Goal: Browse casually

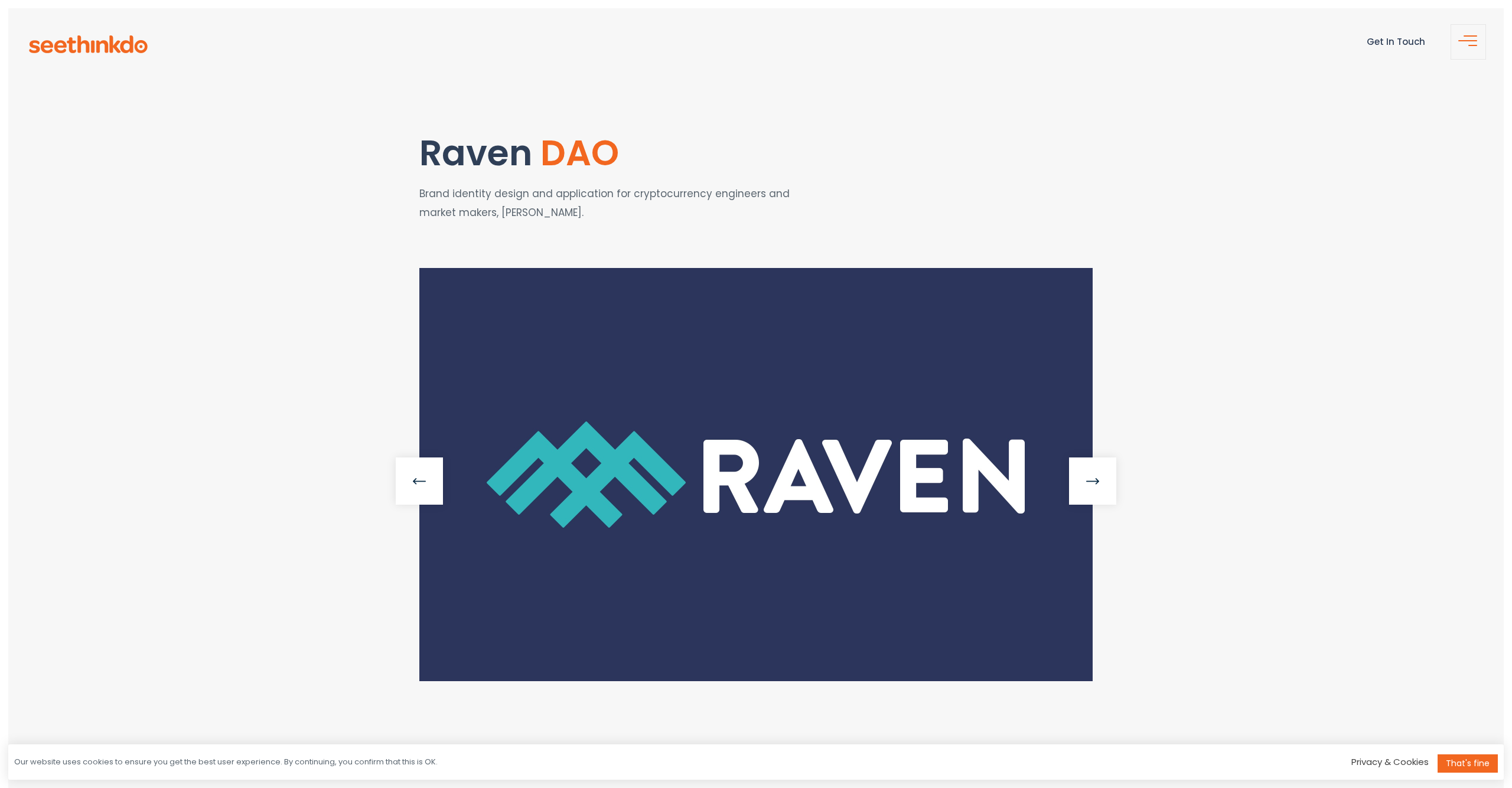
scroll to position [1, 0]
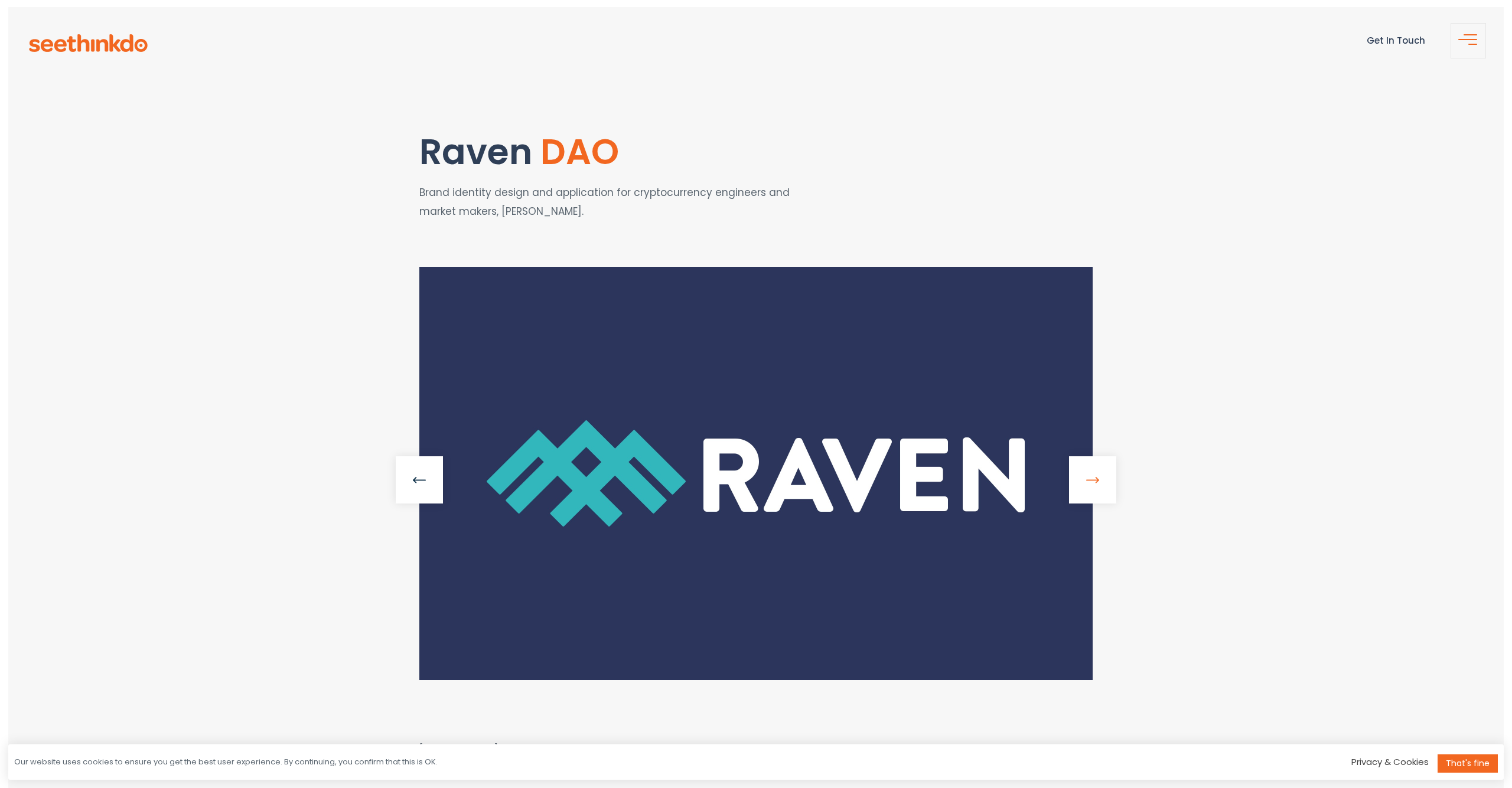
click at [1093, 476] on link at bounding box center [1093, 480] width 47 height 47
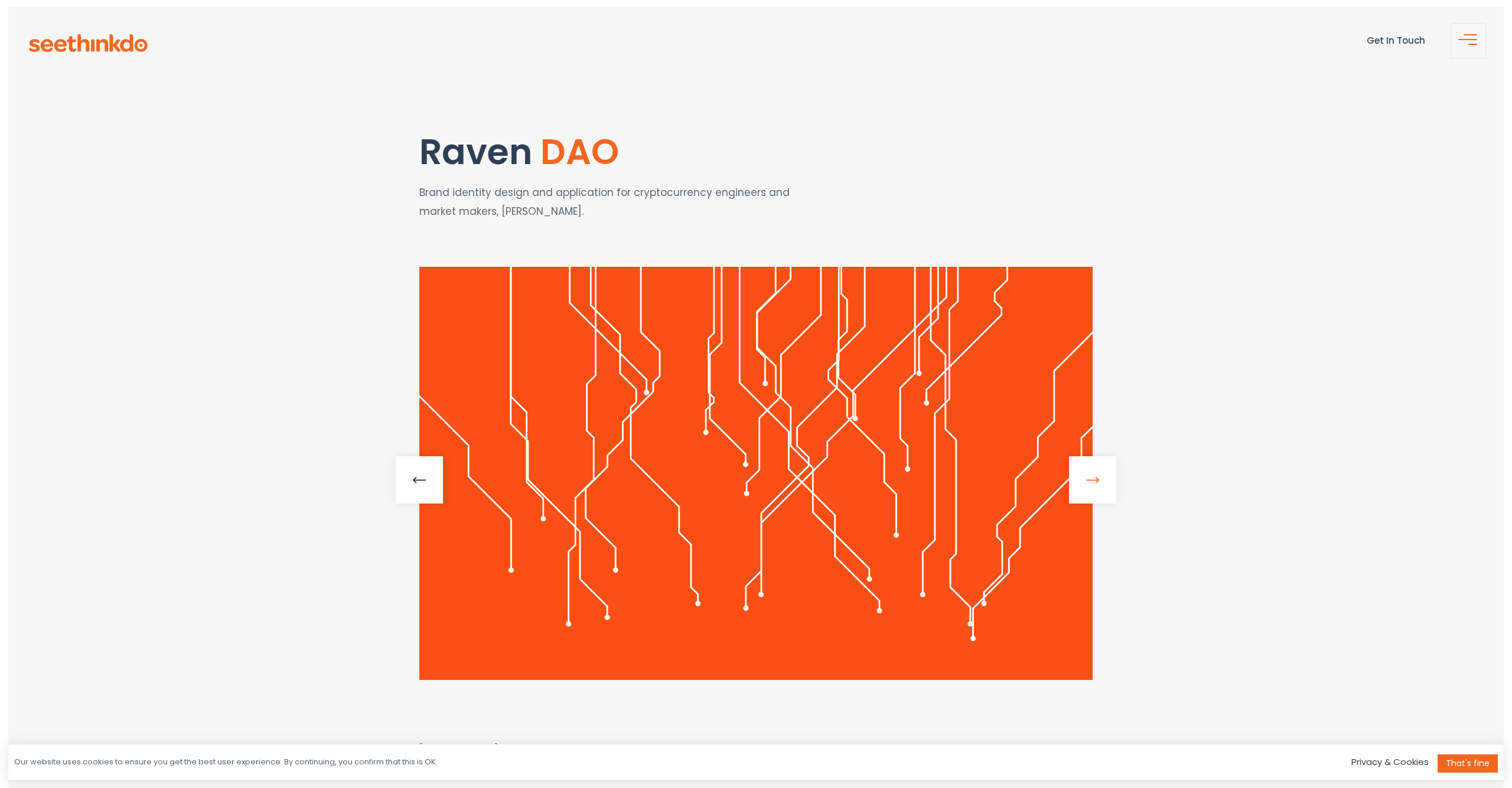
click at [1093, 476] on link at bounding box center [1093, 480] width 47 height 47
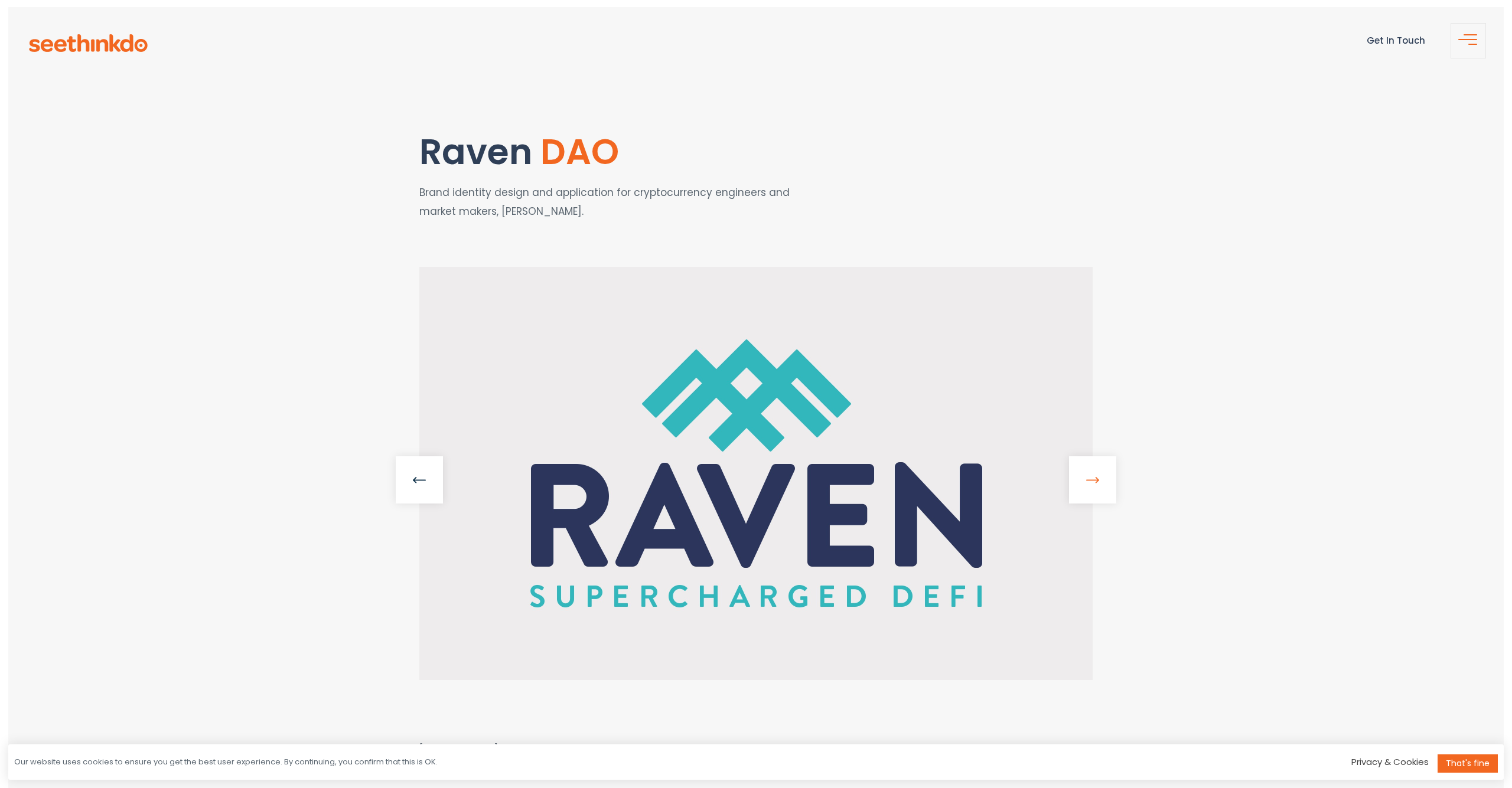
click at [1093, 476] on link at bounding box center [1093, 480] width 47 height 47
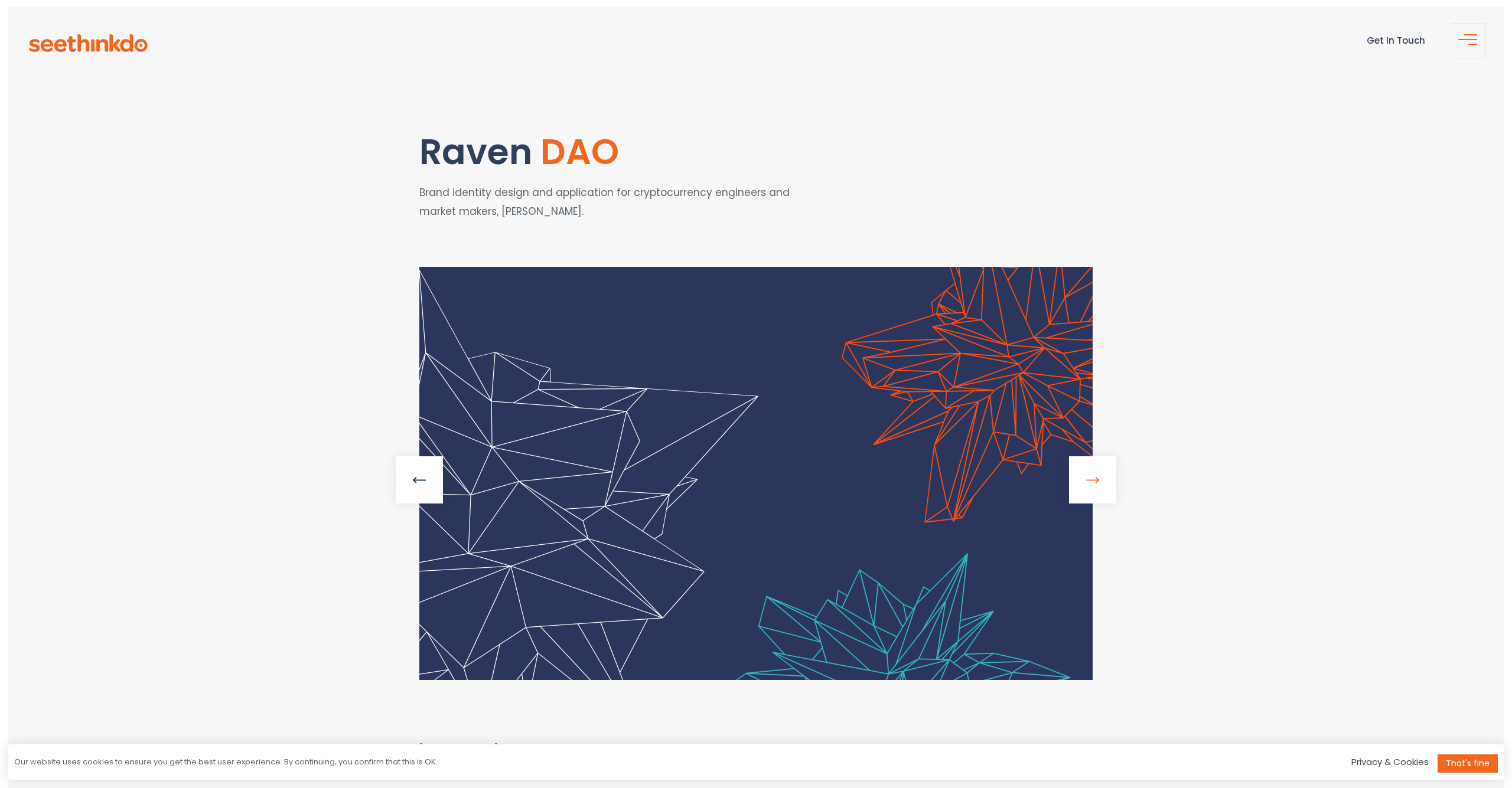
click at [1093, 476] on link at bounding box center [1093, 480] width 47 height 47
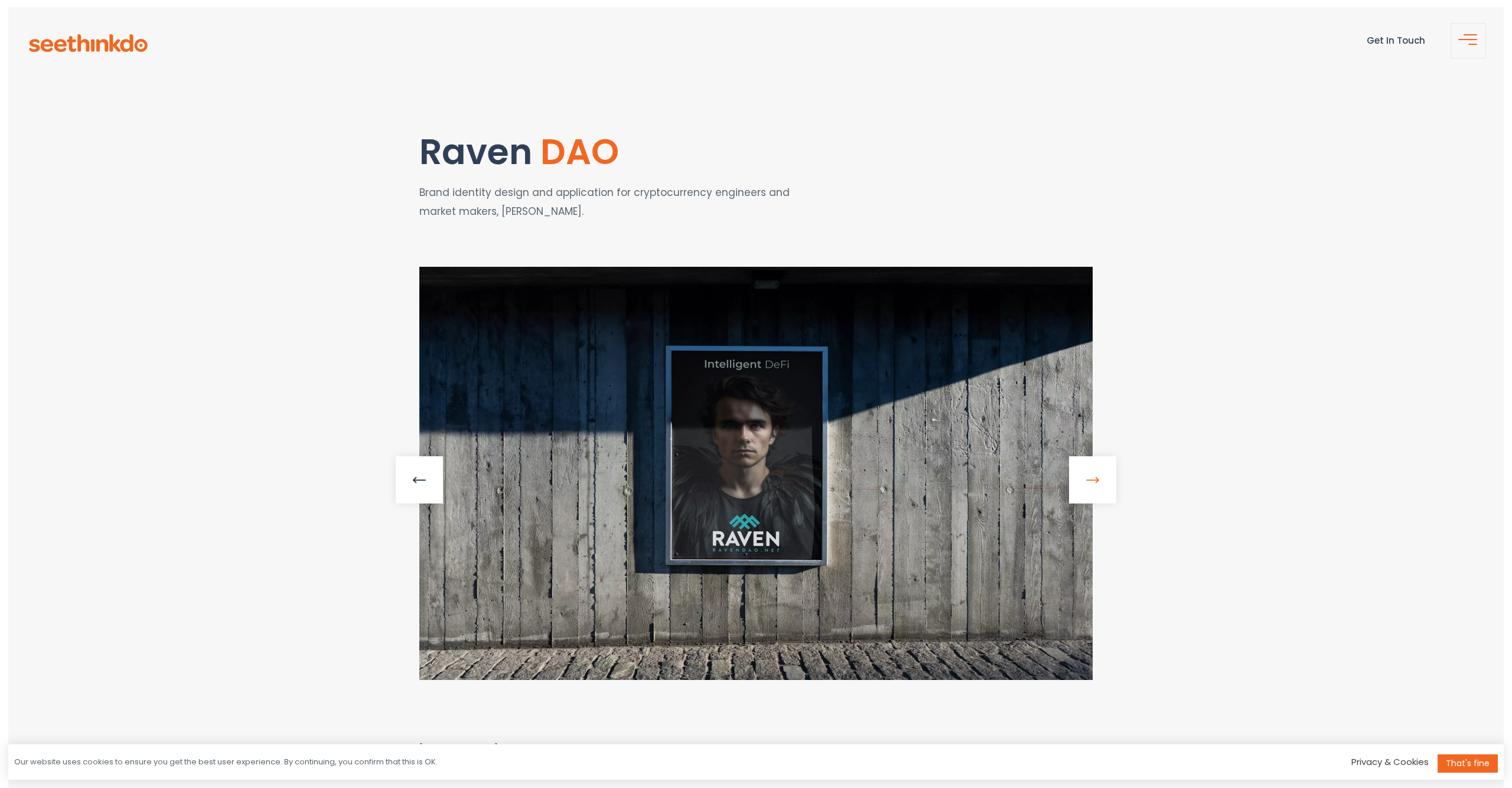
click at [1092, 476] on link at bounding box center [1093, 480] width 47 height 47
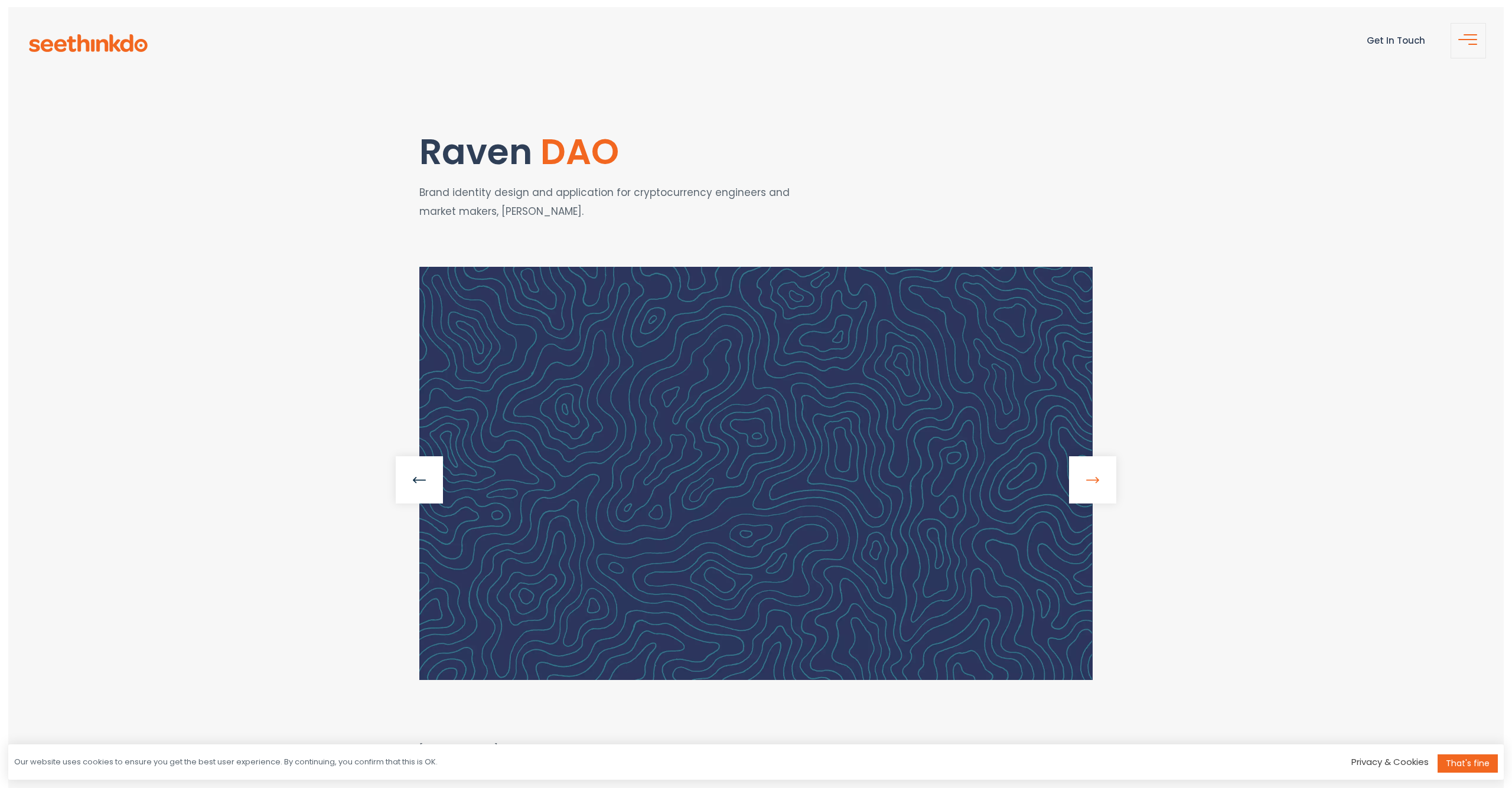
click at [1092, 476] on link at bounding box center [1093, 480] width 47 height 47
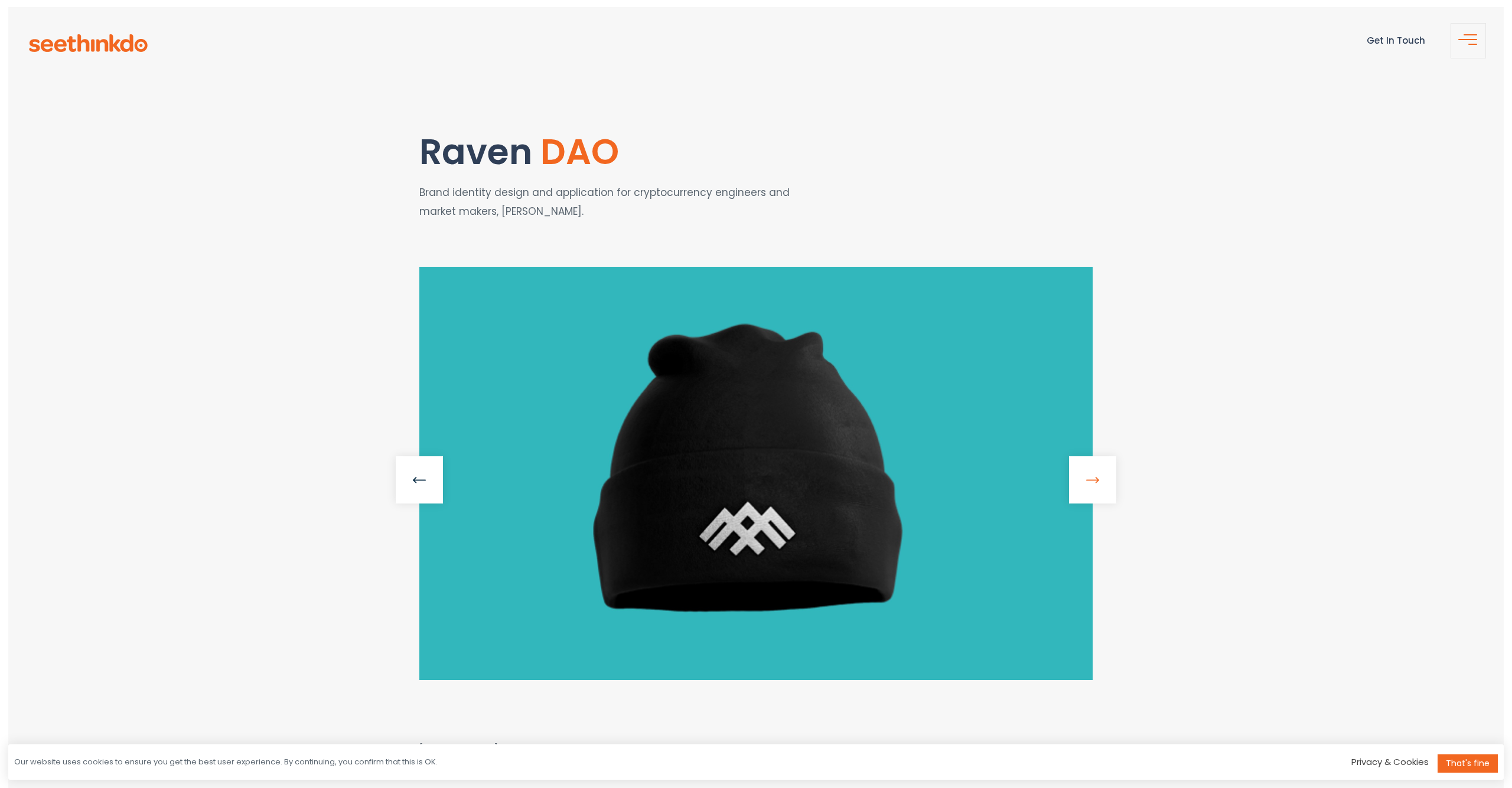
click at [1092, 476] on link at bounding box center [1093, 480] width 47 height 47
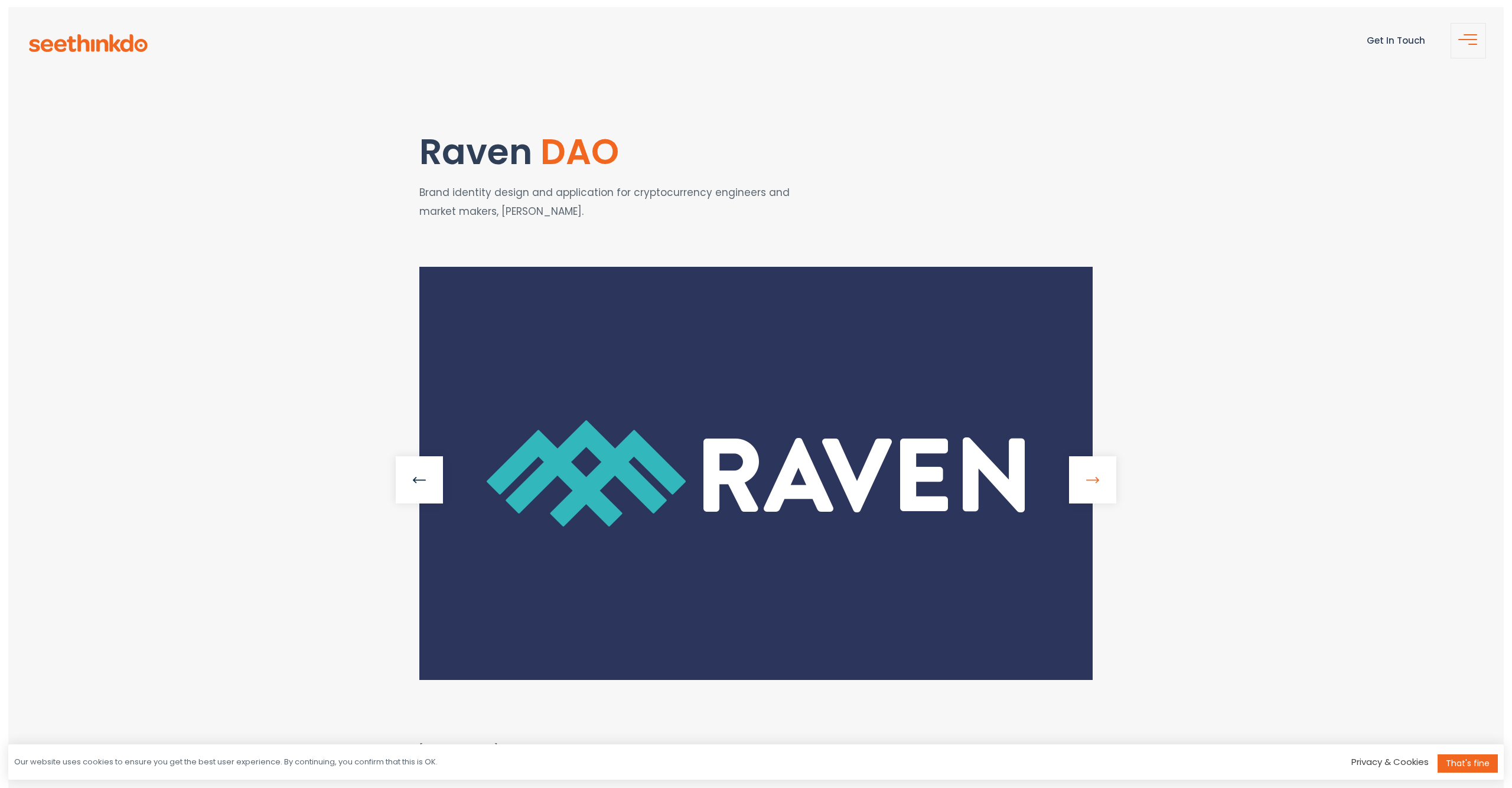
click at [1092, 476] on link at bounding box center [1093, 480] width 47 height 47
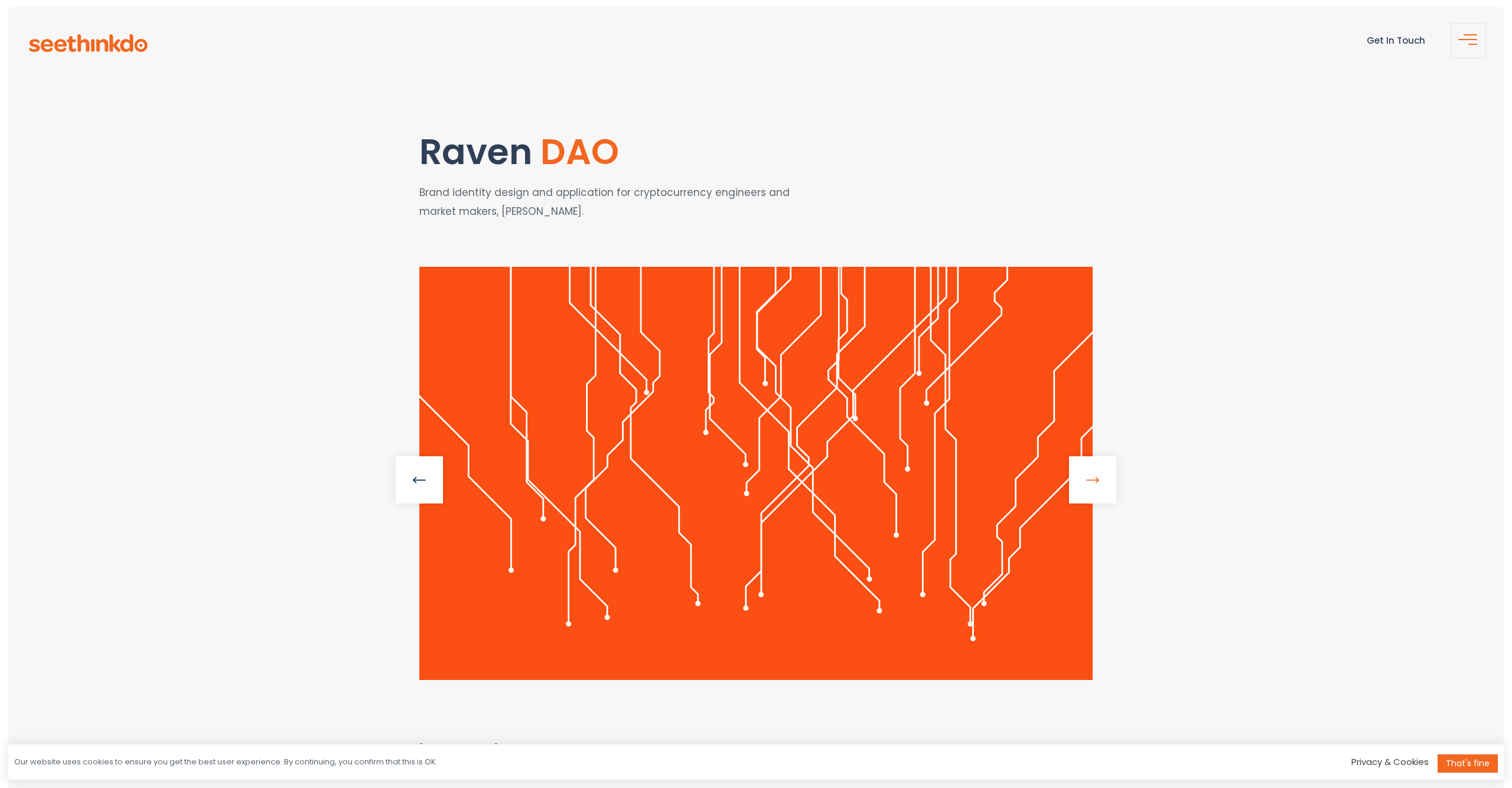
click at [1092, 476] on link at bounding box center [1093, 480] width 47 height 47
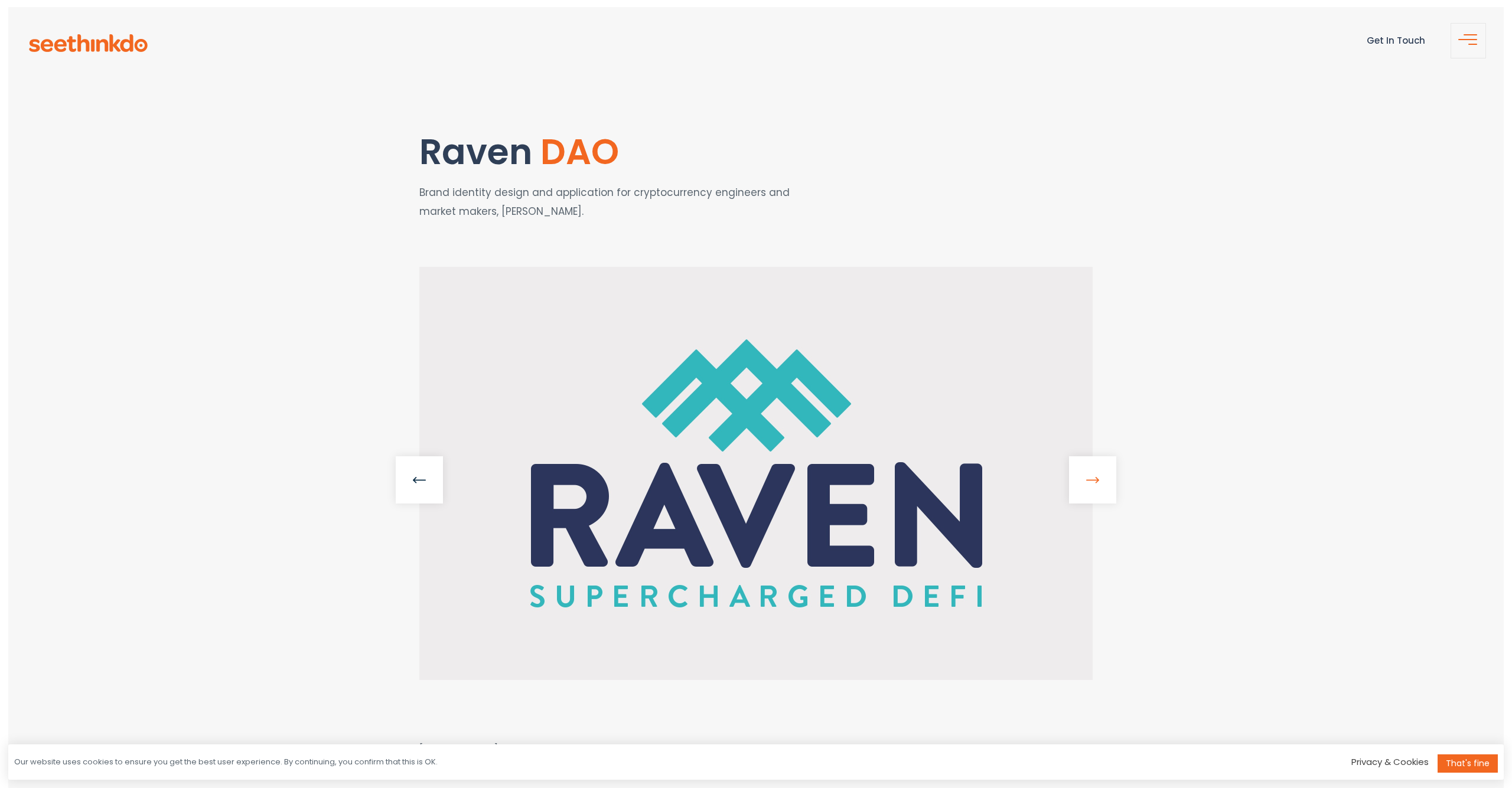
click at [1092, 476] on link at bounding box center [1093, 480] width 47 height 47
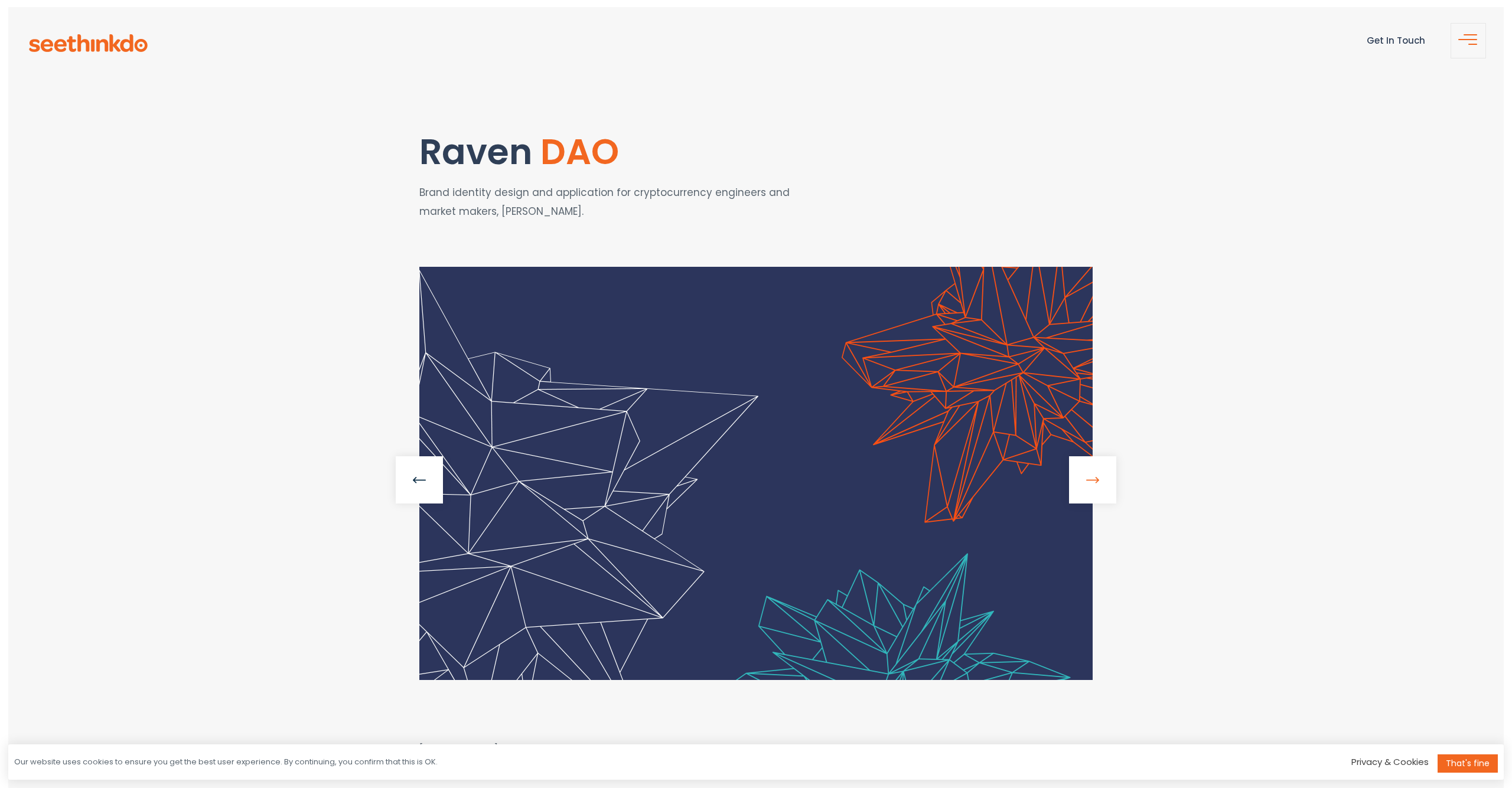
click at [1092, 475] on link at bounding box center [1093, 480] width 47 height 47
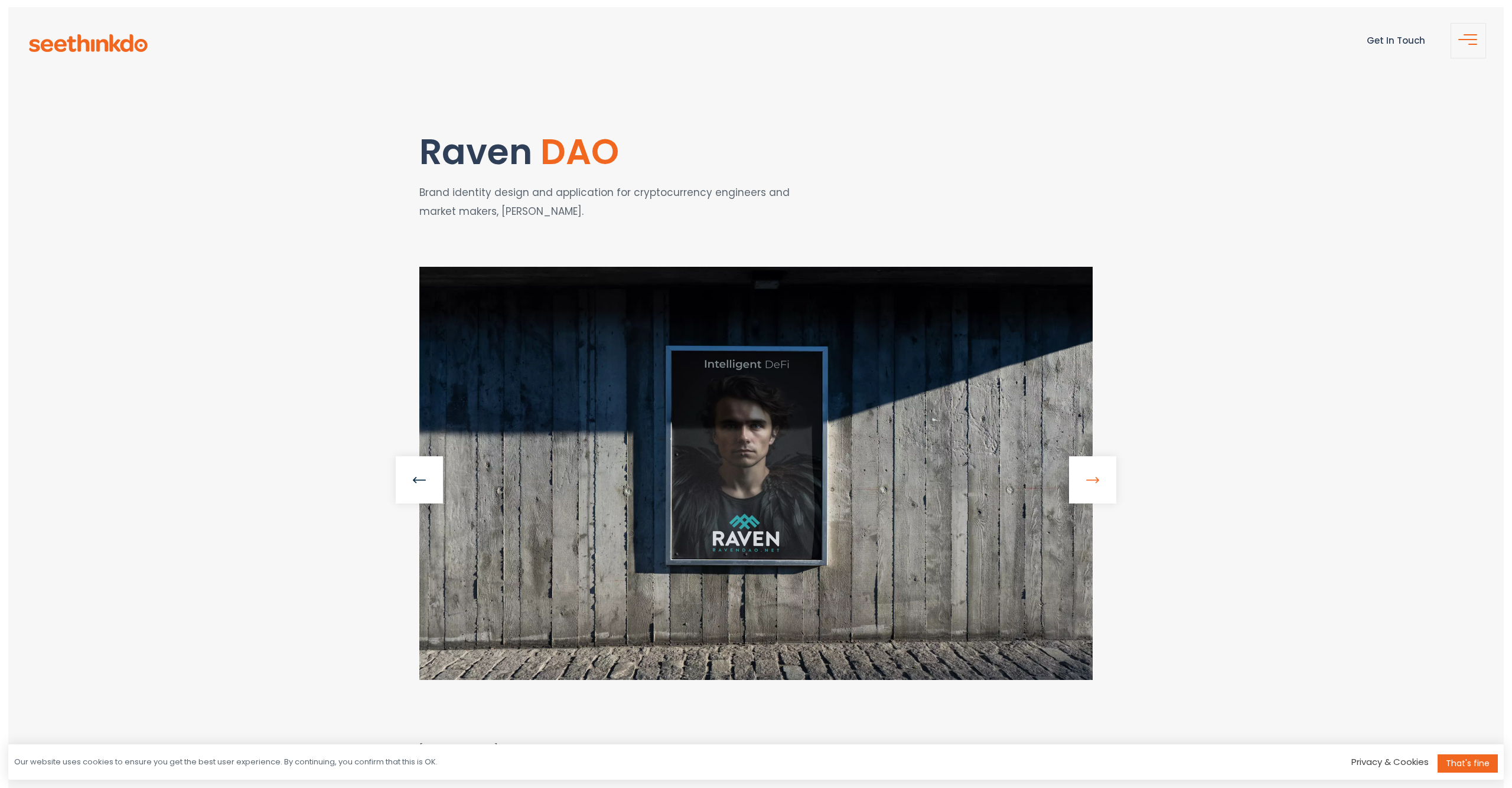
click at [1092, 475] on link at bounding box center [1093, 480] width 47 height 47
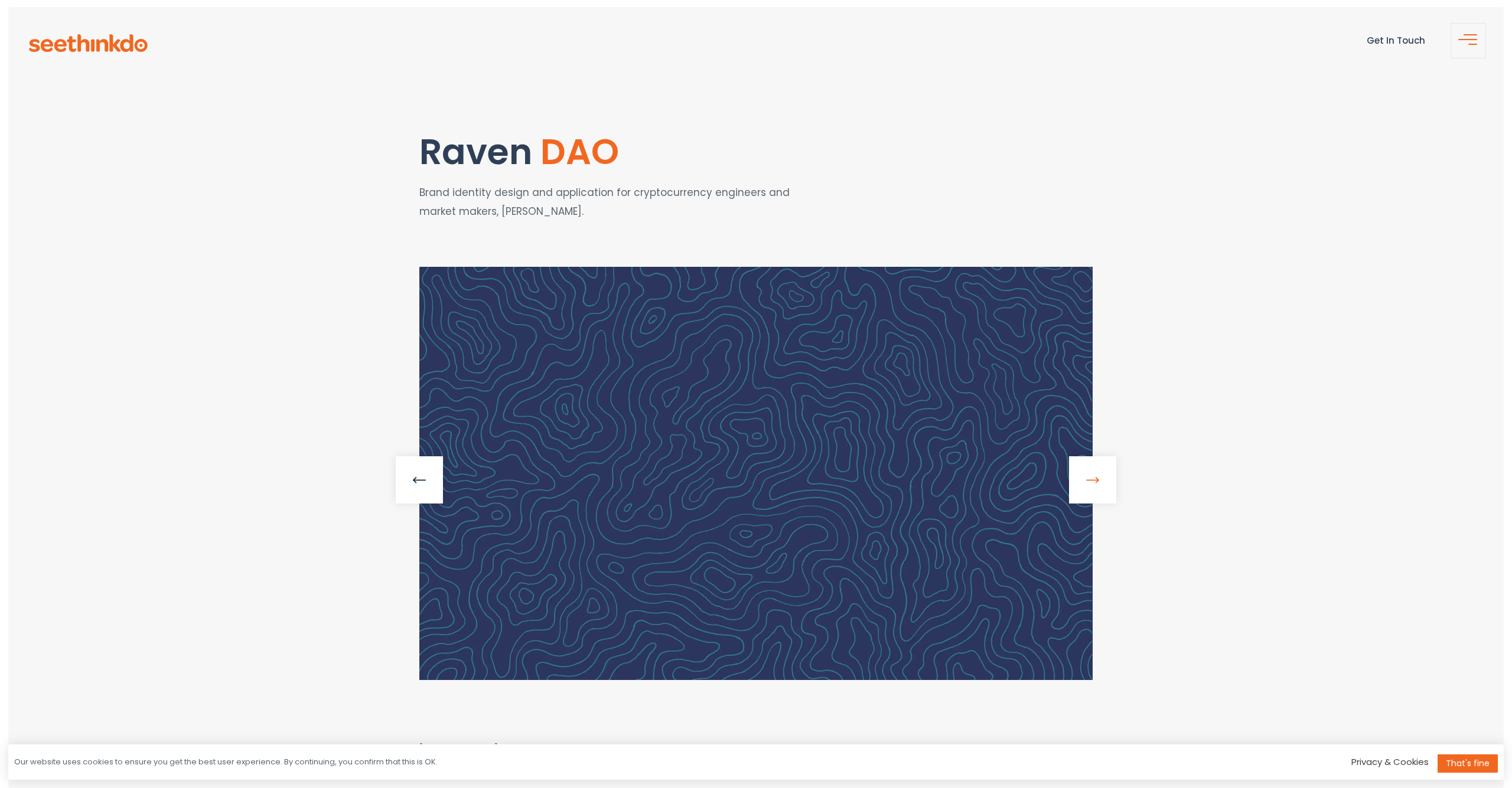
click at [1092, 475] on link at bounding box center [1093, 480] width 47 height 47
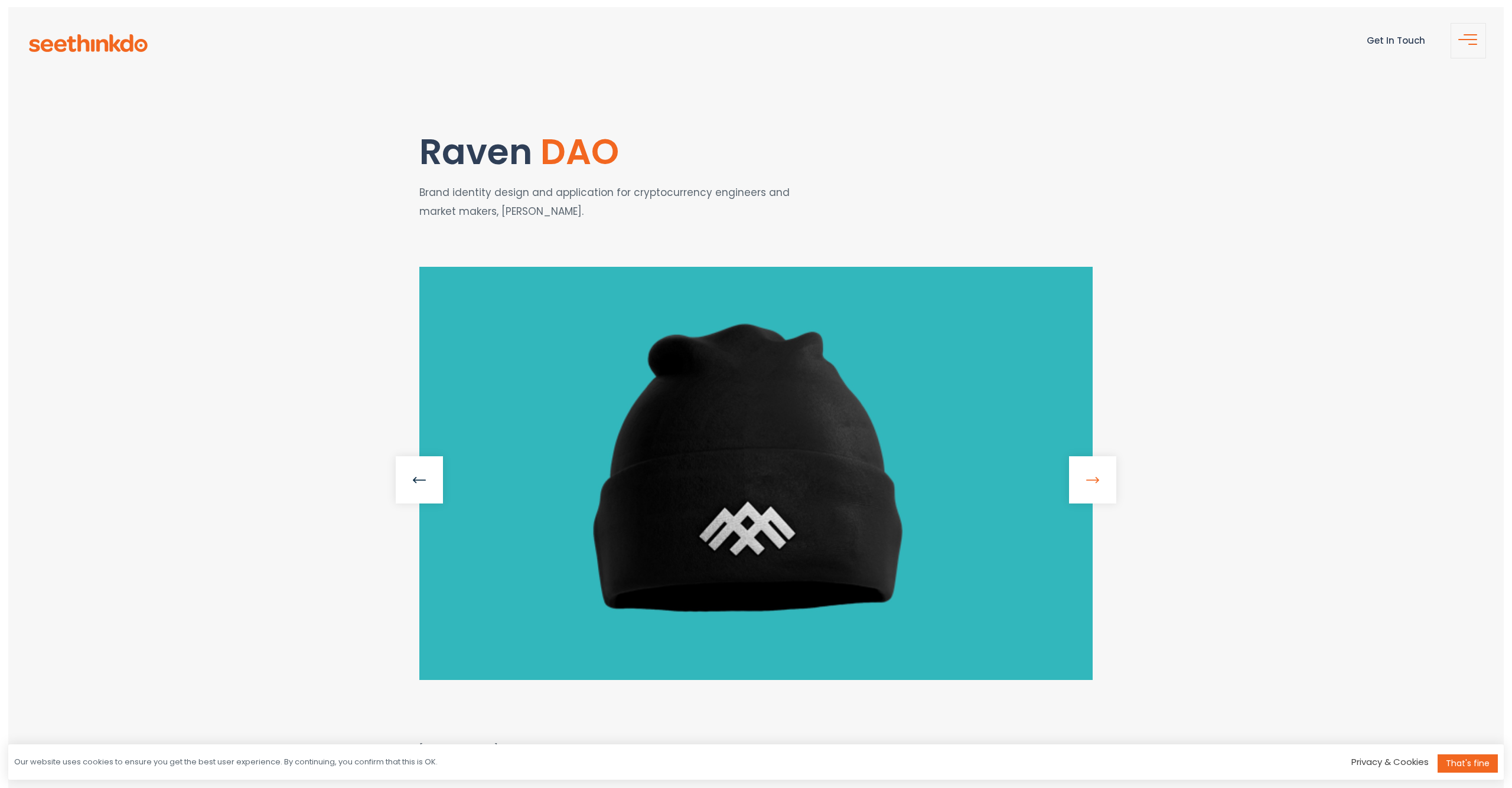
click at [1092, 475] on link at bounding box center [1093, 480] width 47 height 47
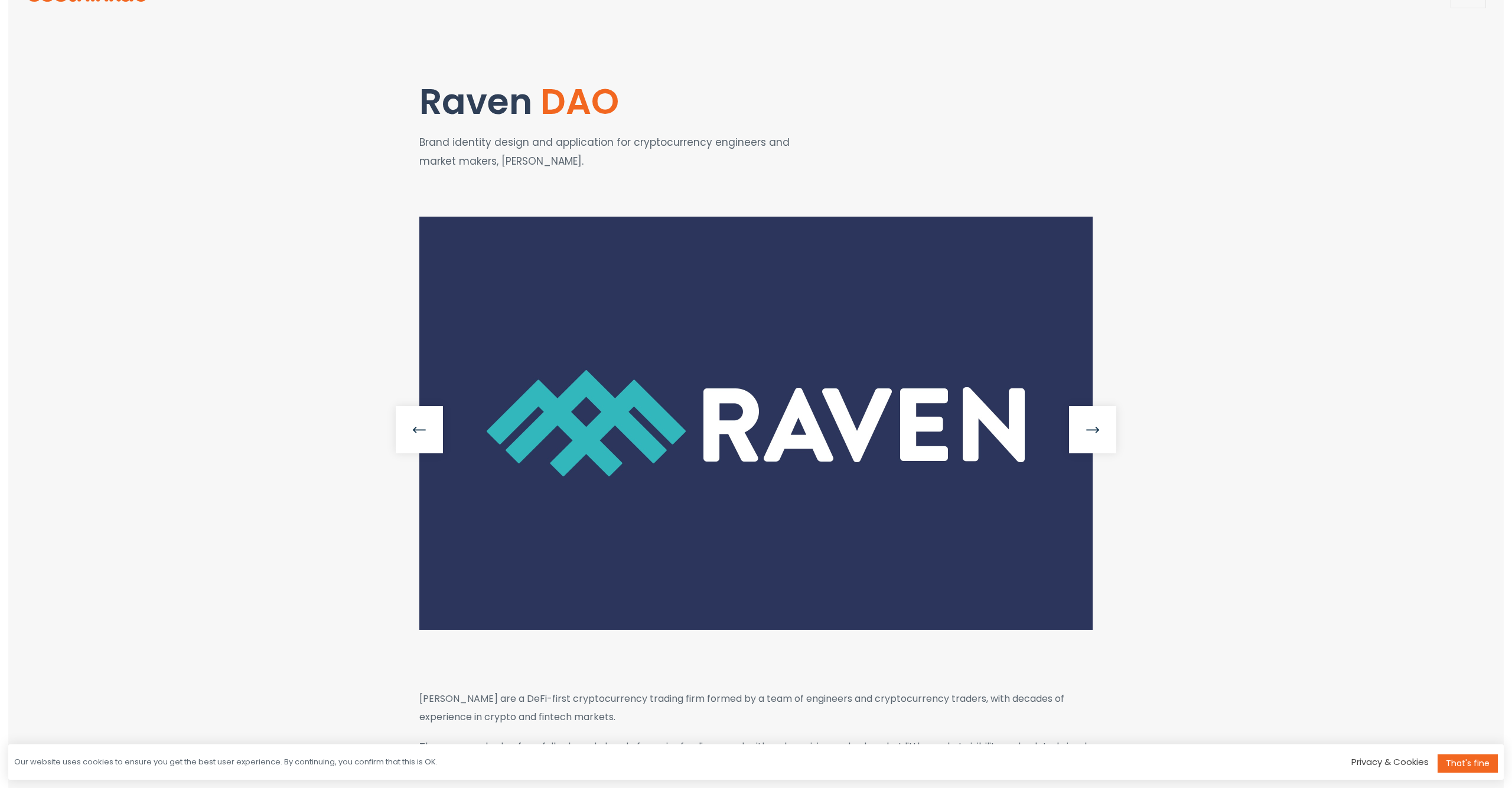
scroll to position [49, 0]
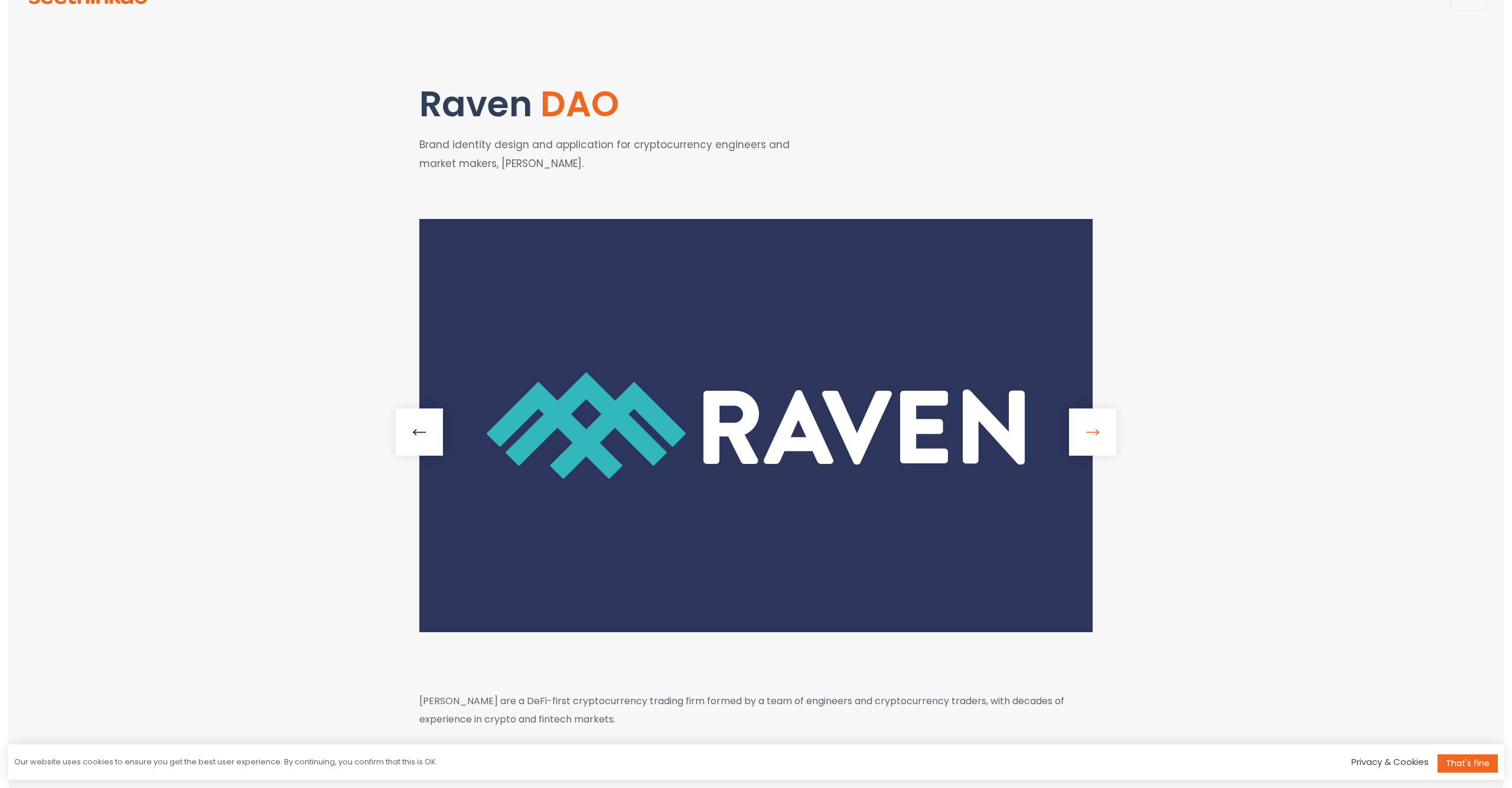
click at [1073, 440] on link at bounding box center [1093, 432] width 47 height 47
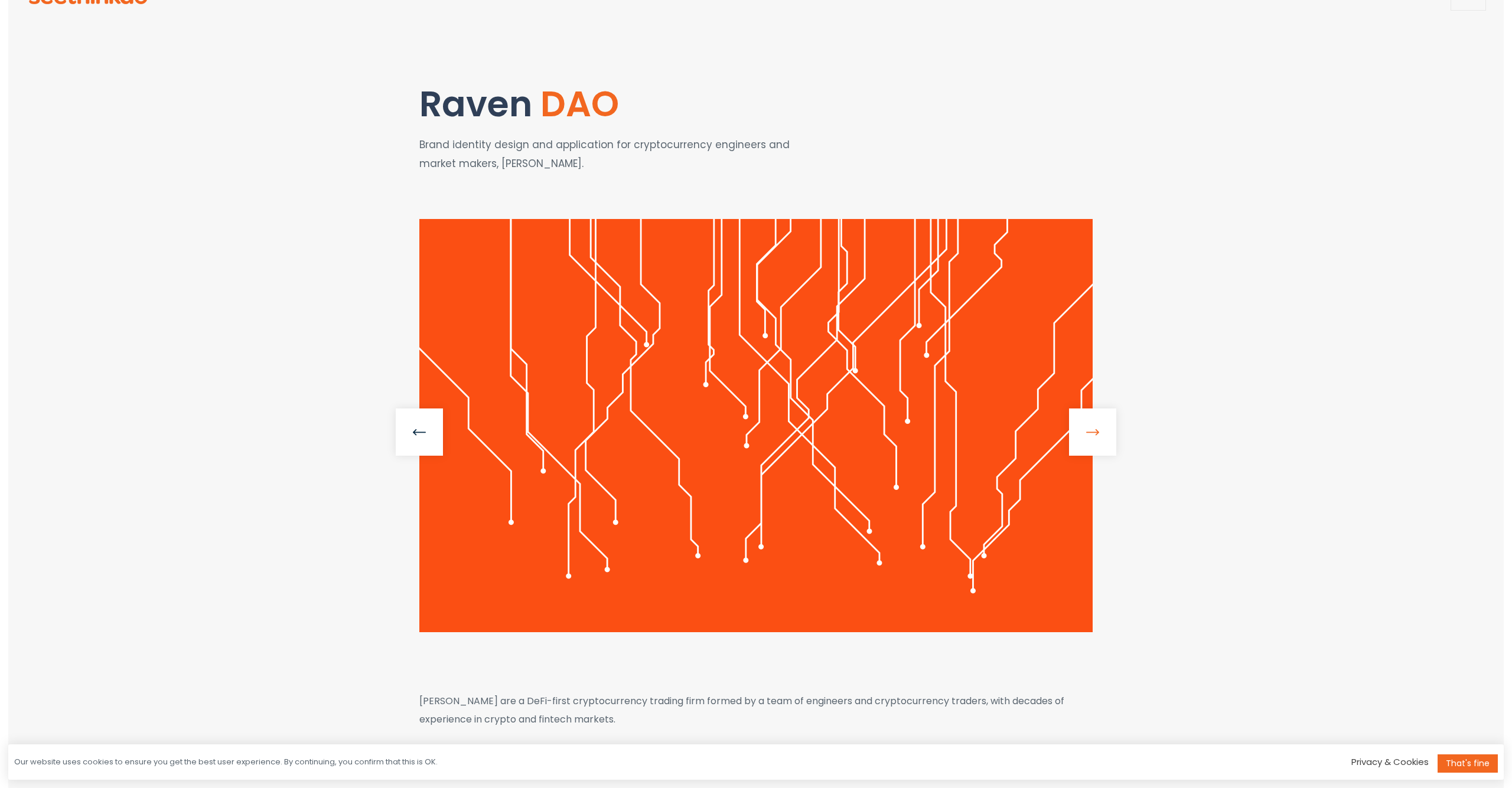
click at [1073, 440] on link at bounding box center [1093, 432] width 47 height 47
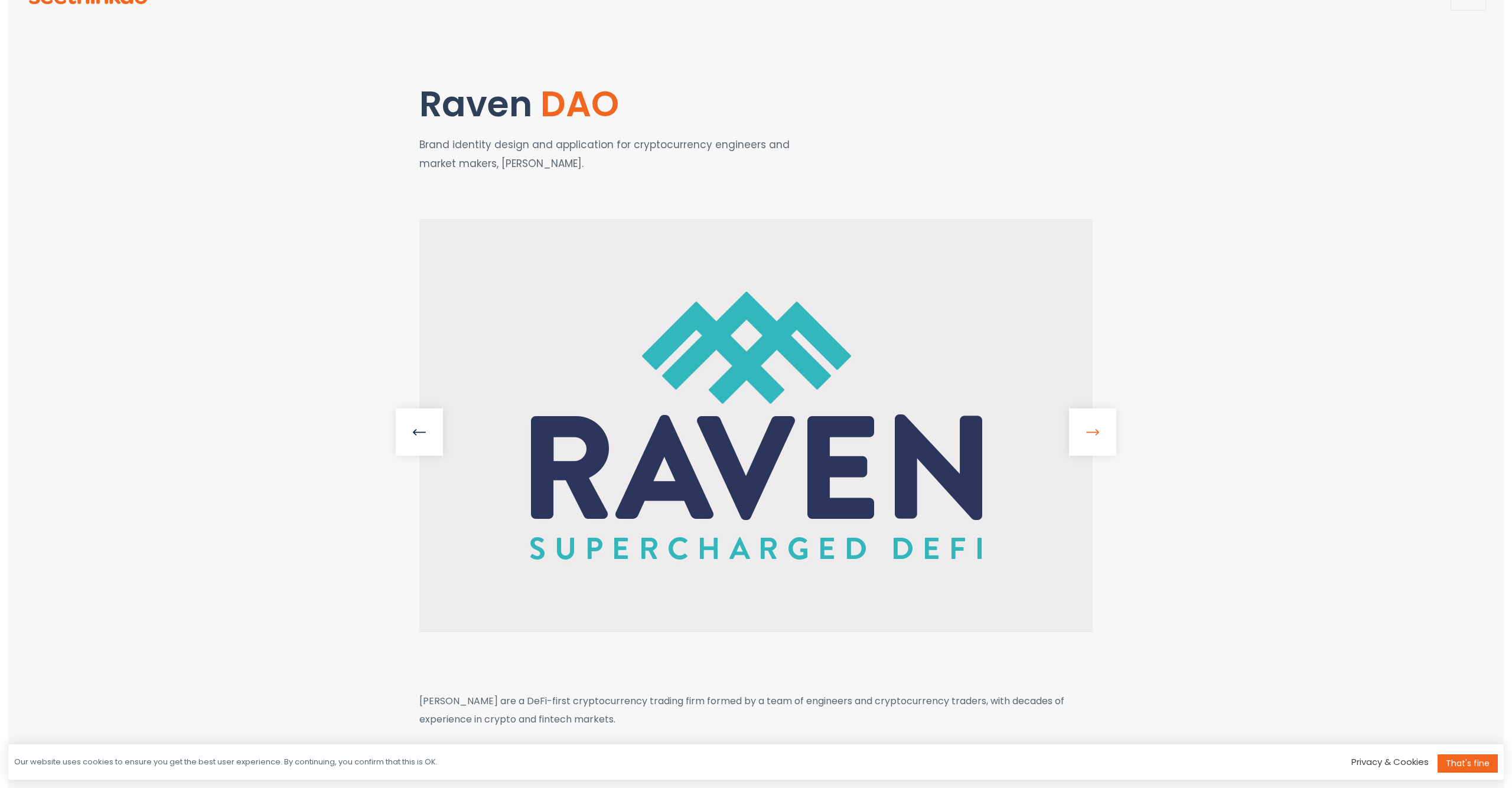
click at [1073, 439] on link at bounding box center [1093, 432] width 47 height 47
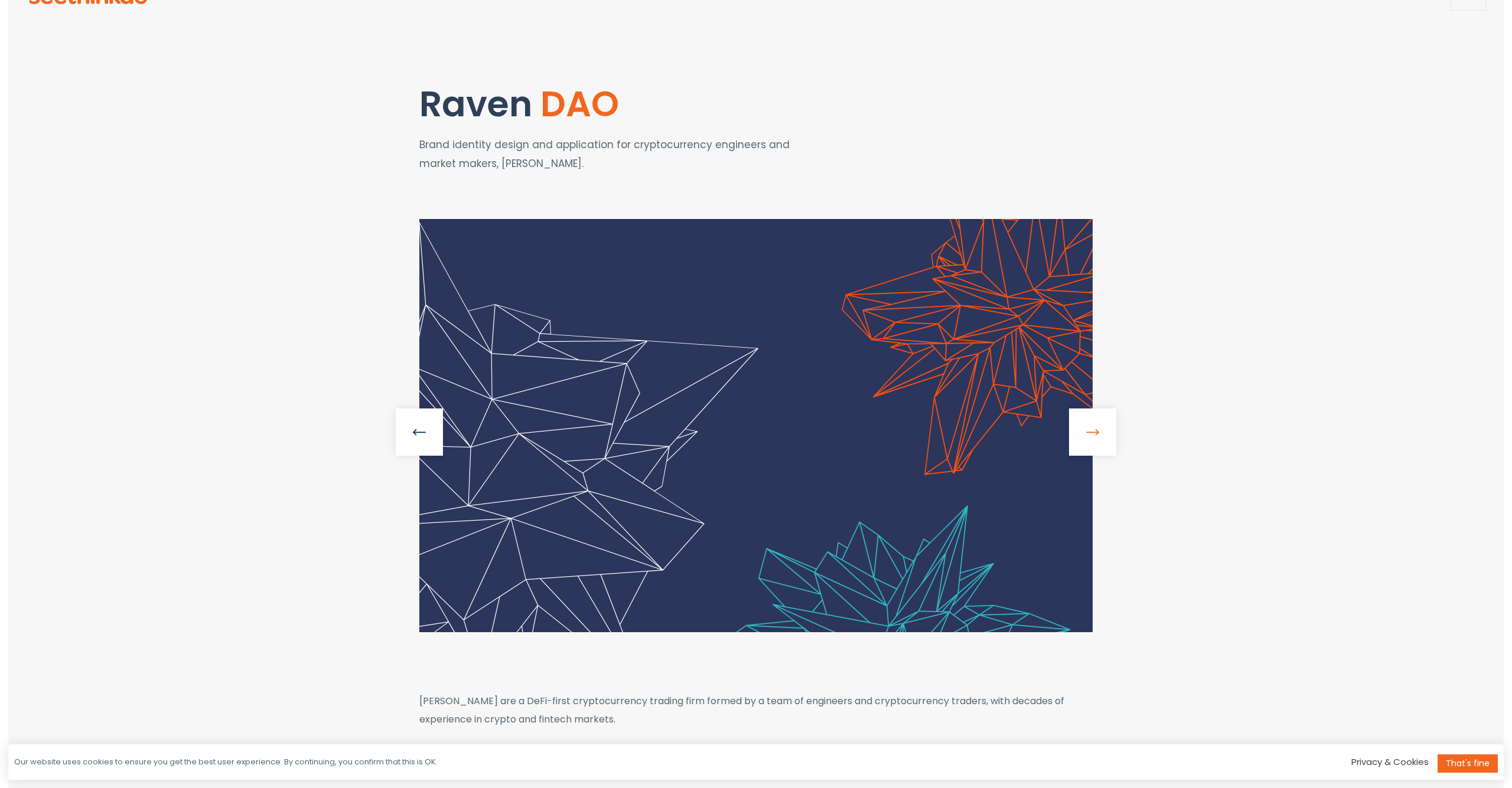
click at [1073, 439] on link at bounding box center [1093, 432] width 47 height 47
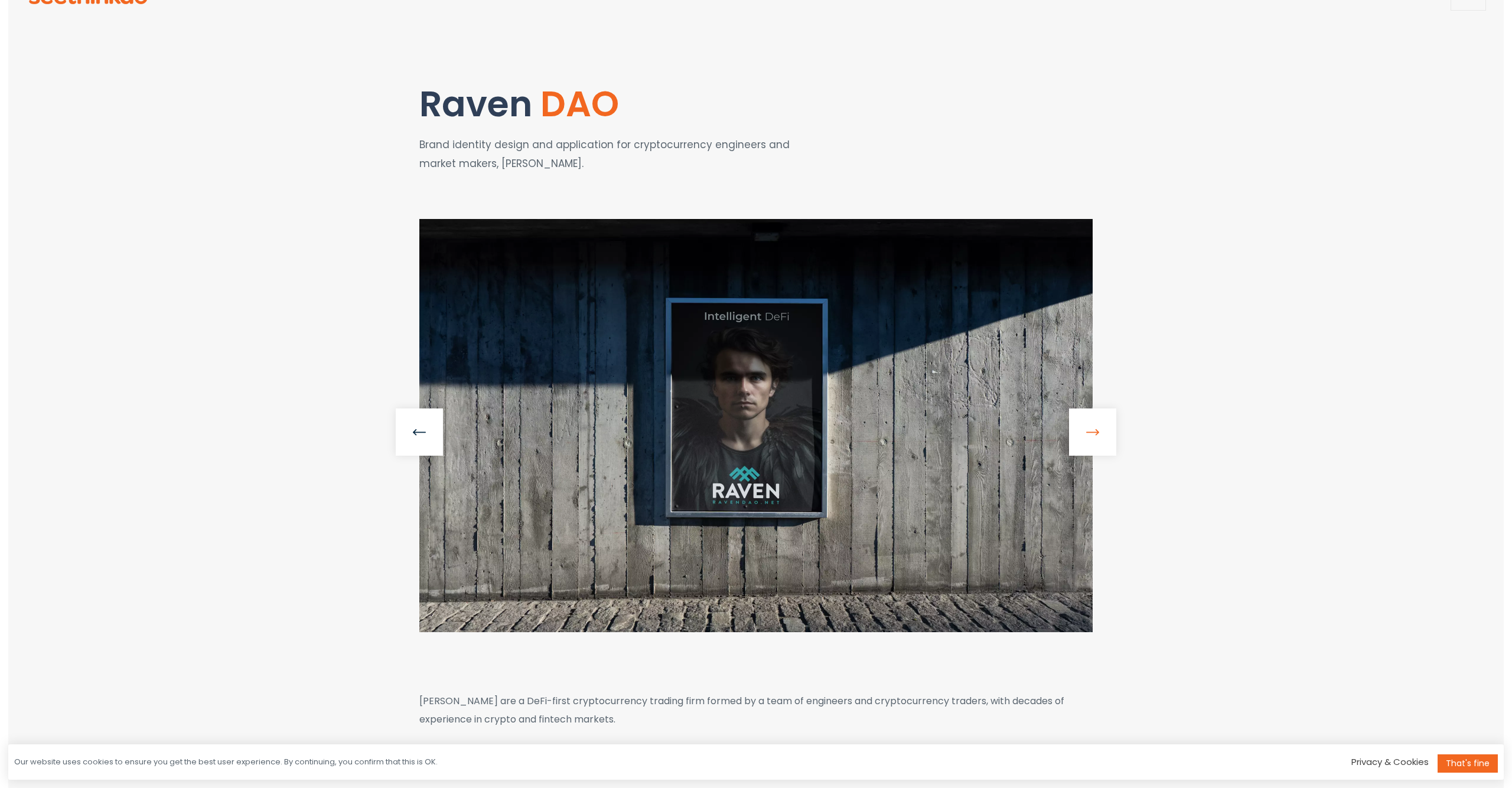
click at [1073, 439] on link at bounding box center [1093, 432] width 47 height 47
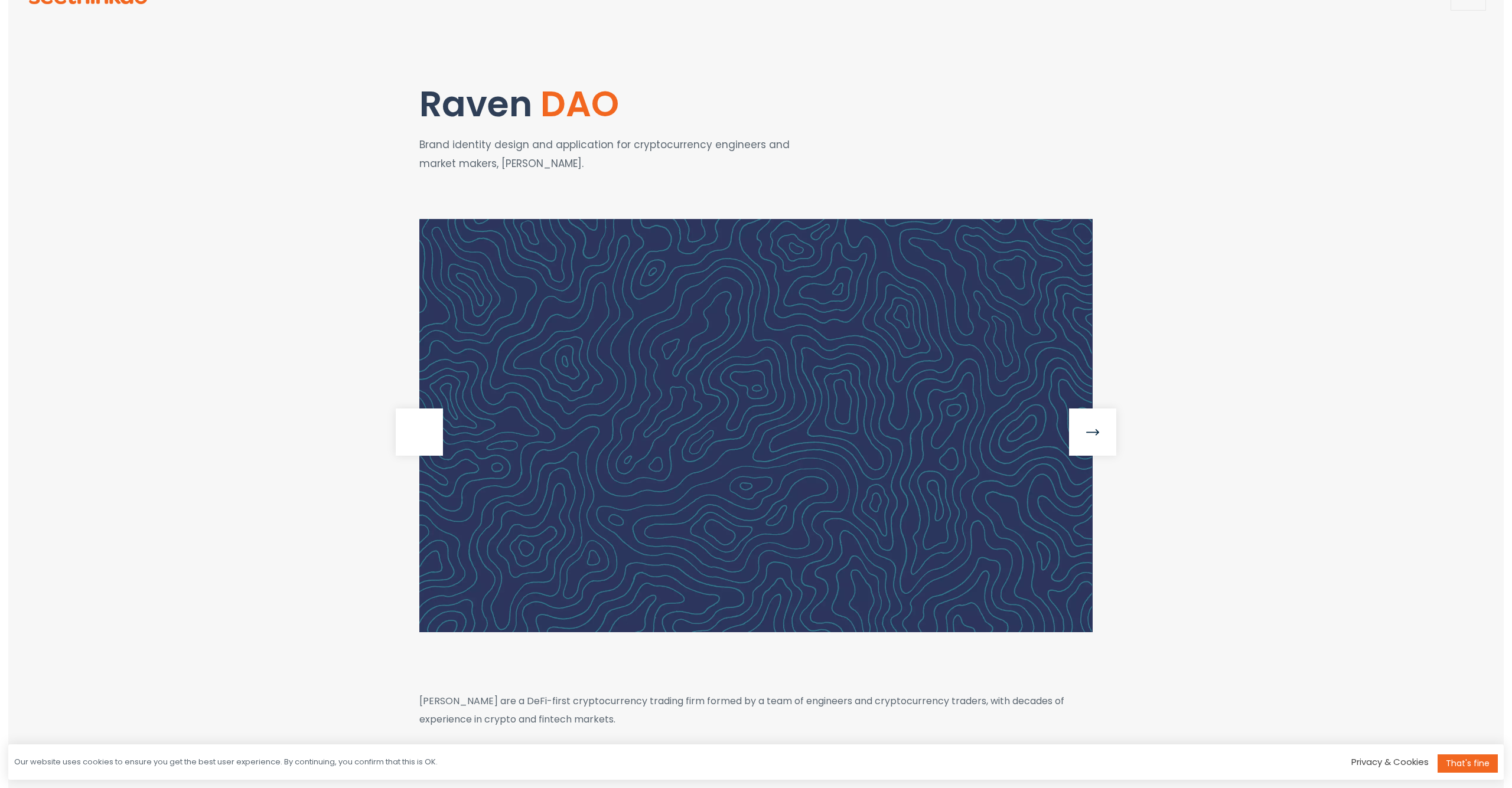
click at [412, 437] on link at bounding box center [419, 432] width 47 height 47
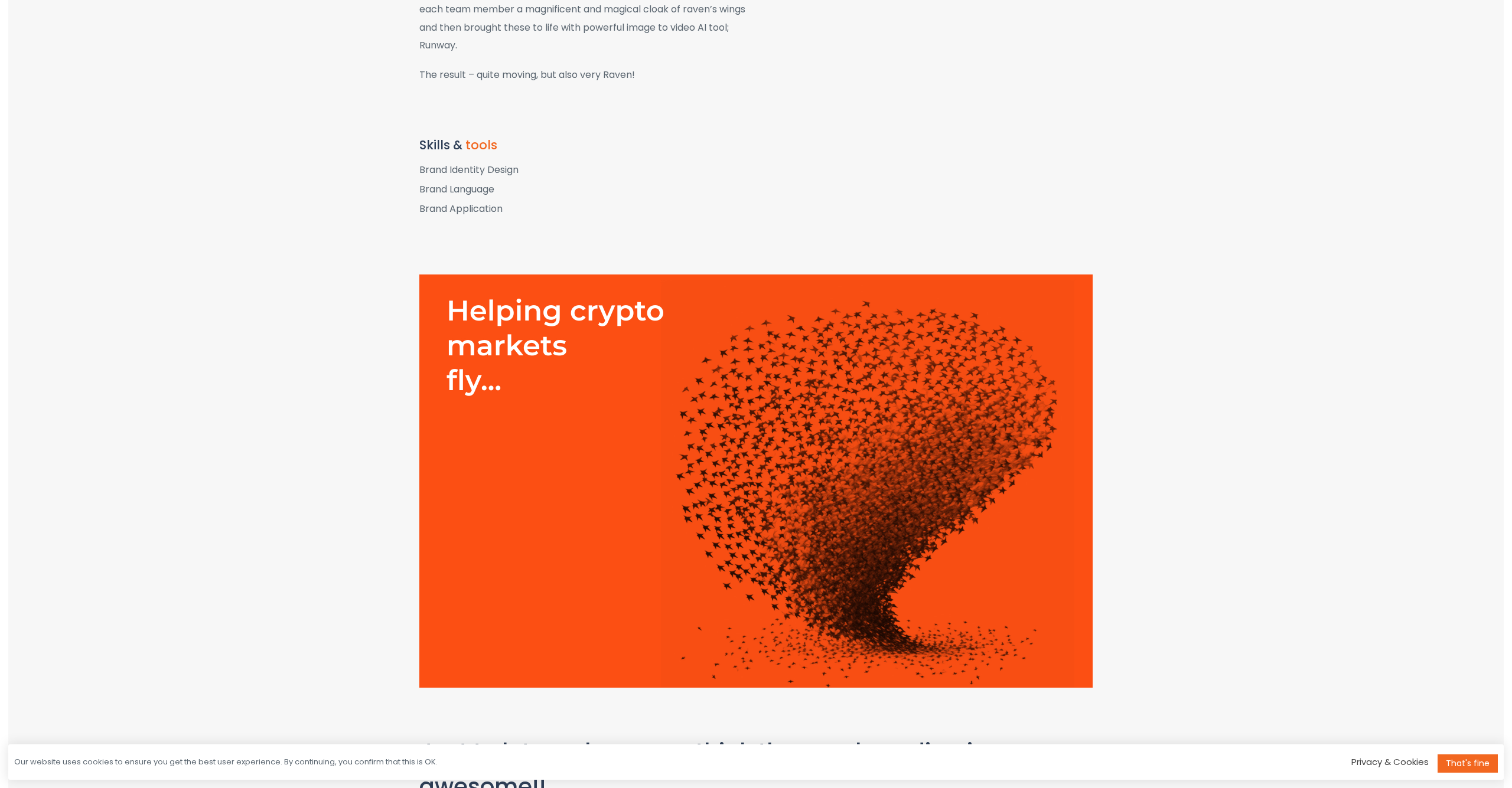
scroll to position [1216, 0]
